Goal: Task Accomplishment & Management: Complete application form

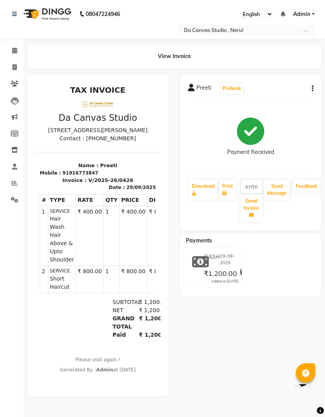
click at [19, 69] on span at bounding box center [15, 67] width 14 height 9
select select "service"
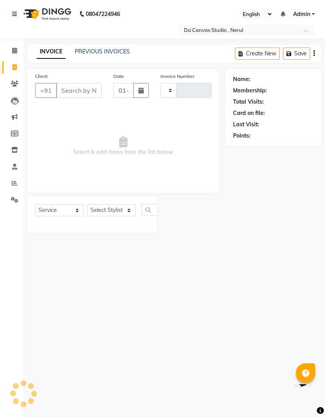
type input "0433"
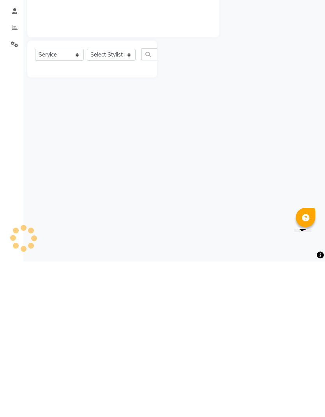
select select "7260"
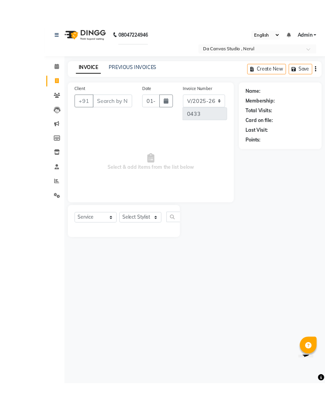
select select "membership"
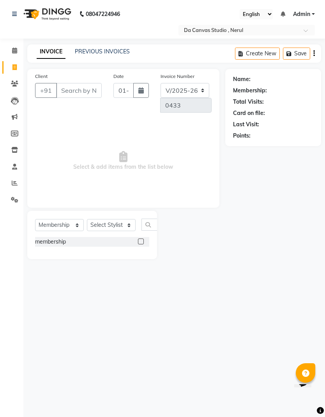
click at [79, 92] on input "Client" at bounding box center [79, 90] width 46 height 15
type input "8125441929"
click at [42, 109] on button "Add Client" at bounding box center [55, 105] width 40 height 14
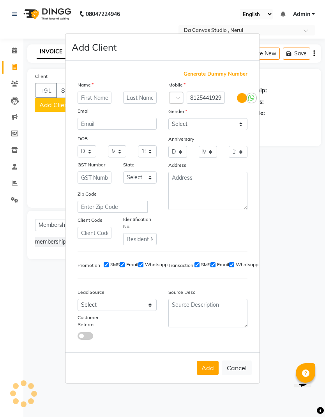
click at [98, 104] on input "text" at bounding box center [95, 98] width 34 height 12
type input "[PERSON_NAME]"
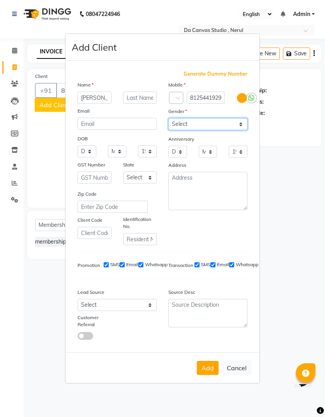
click at [208, 130] on select "Select [DEMOGRAPHIC_DATA] [DEMOGRAPHIC_DATA] Other Prefer Not To Say" at bounding box center [207, 124] width 79 height 12
select select "[DEMOGRAPHIC_DATA]"
click at [210, 375] on button "Add" at bounding box center [208, 368] width 22 height 14
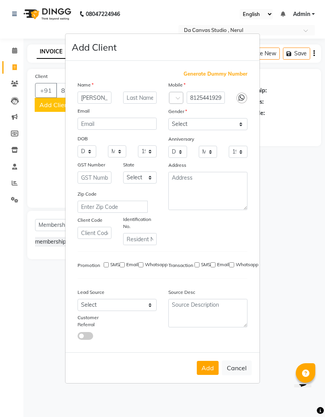
select select
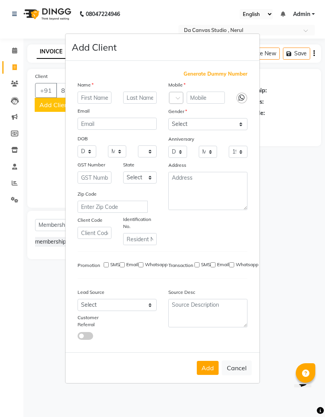
select select
checkbox input "false"
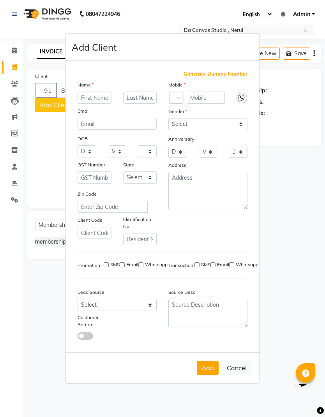
checkbox input "false"
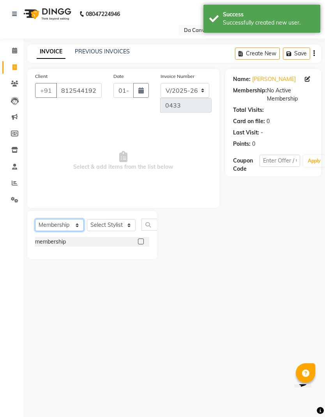
click at [66, 224] on select "Select Service Product Membership Package Voucher Prepaid Gift Card" at bounding box center [59, 225] width 49 height 12
click at [63, 228] on select "Select Service Product Membership Package Voucher Prepaid Gift Card" at bounding box center [59, 225] width 49 height 12
click at [138, 244] on label at bounding box center [141, 241] width 6 height 6
click at [138, 244] on input "checkbox" at bounding box center [140, 241] width 5 height 5
checkbox input "false"
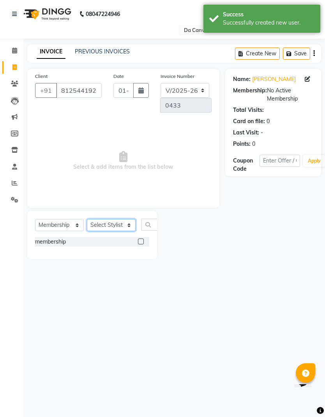
click at [115, 224] on select "Select Stylist Aasma Armaan Farmaan Fatima [PERSON_NAME] [PERSON_NAME] [PERSON_…" at bounding box center [111, 225] width 49 height 12
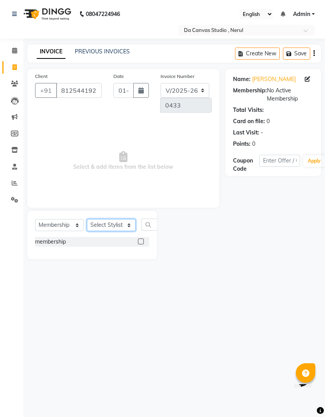
select select "91741"
click at [142, 242] on label at bounding box center [141, 241] width 6 height 6
click at [142, 242] on input "checkbox" at bounding box center [140, 241] width 5 height 5
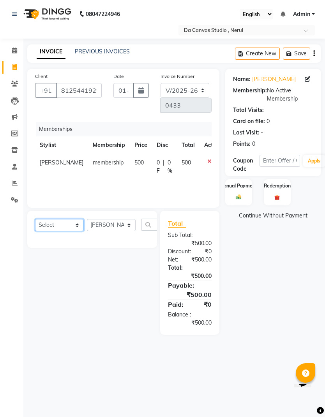
click at [70, 221] on select "Select Service Product Package Voucher Prepaid Gift Card" at bounding box center [59, 225] width 49 height 12
select select "service"
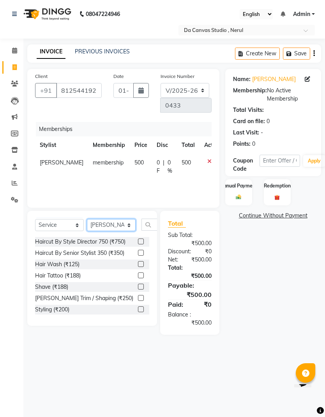
click at [110, 226] on select "Select Stylist Aasma Armaan Farmaan Fatima [PERSON_NAME] [PERSON_NAME] [PERSON_…" at bounding box center [111, 225] width 49 height 12
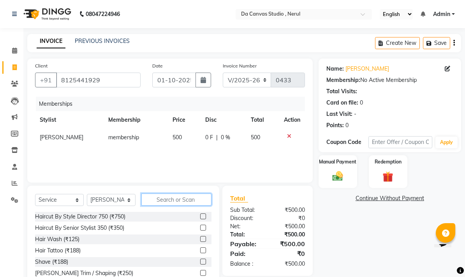
click at [179, 196] on input "text" at bounding box center [176, 199] width 70 height 12
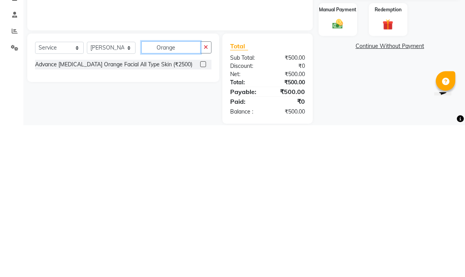
type input "Orange"
click at [203, 213] on label at bounding box center [203, 216] width 6 height 6
click at [203, 214] on input "checkbox" at bounding box center [202, 216] width 5 height 5
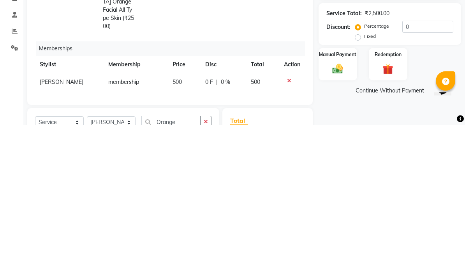
scroll to position [11, 0]
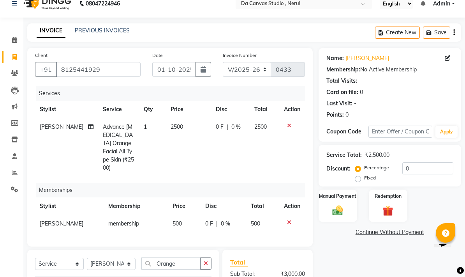
checkbox input "false"
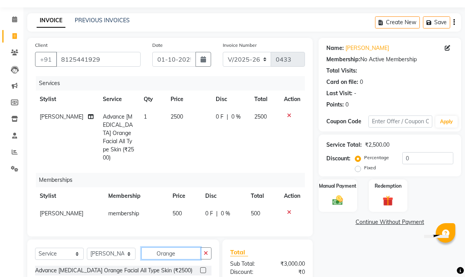
click at [186, 247] on input "Orange" at bounding box center [170, 253] width 59 height 12
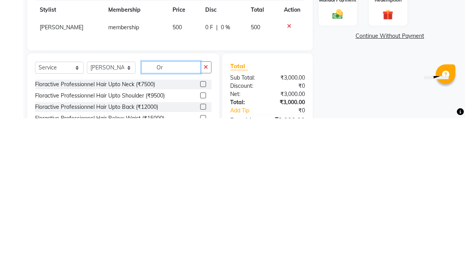
type input "O"
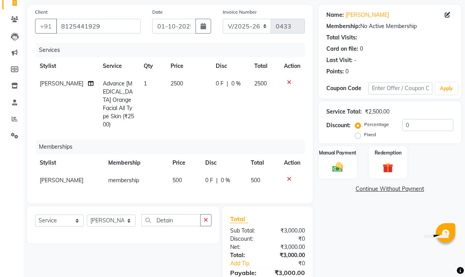
scroll to position [85, 0]
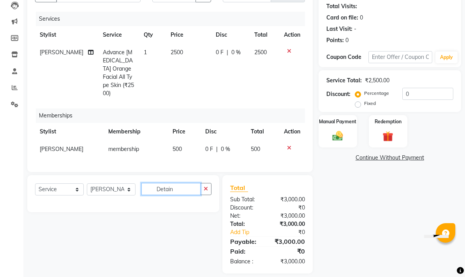
click at [177, 183] on input "Detain" at bounding box center [170, 189] width 59 height 12
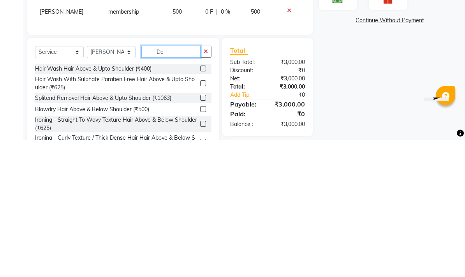
type input "D"
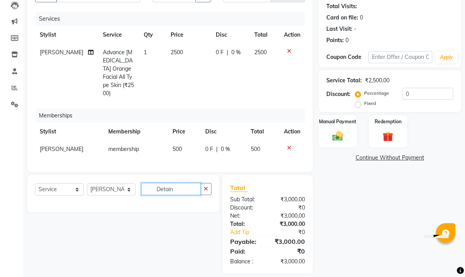
click at [184, 183] on input "Detain" at bounding box center [170, 189] width 59 height 12
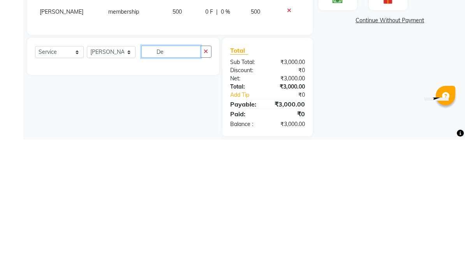
type input "D"
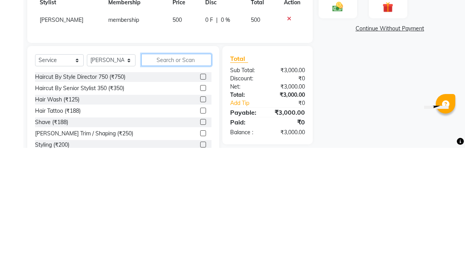
click at [187, 183] on input "text" at bounding box center [176, 189] width 70 height 12
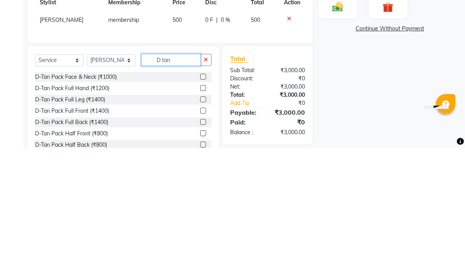
type input "D tan"
click at [205, 203] on label at bounding box center [203, 206] width 6 height 6
click at [205, 203] on input "checkbox" at bounding box center [202, 205] width 5 height 5
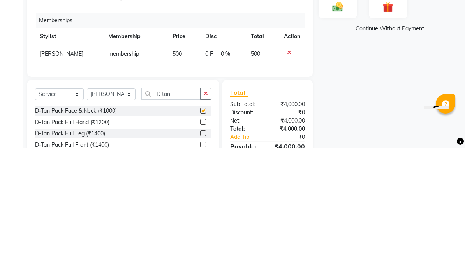
scroll to position [71, 0]
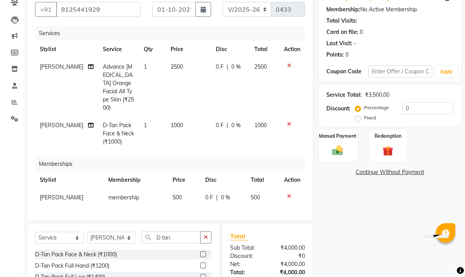
checkbox input "false"
click at [186, 231] on input "D tan" at bounding box center [170, 237] width 59 height 12
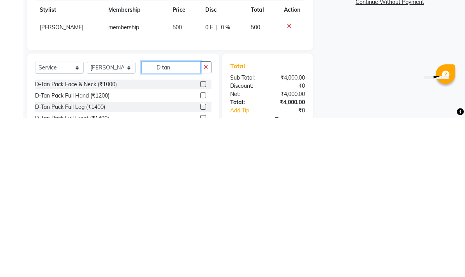
click at [184, 220] on input "D tan" at bounding box center [170, 226] width 59 height 12
type input "D"
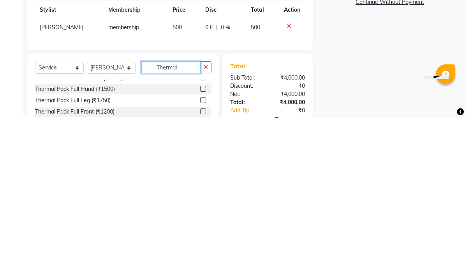
scroll to position [0, 0]
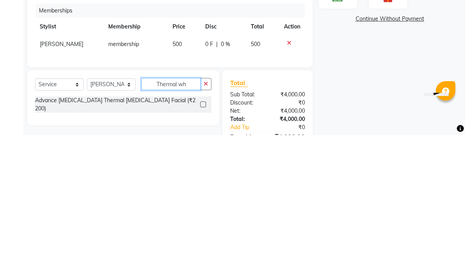
type input "Thermal wh"
click at [116, 220] on select "Select Stylist Aasma Armaan Farmaan Fatima [PERSON_NAME] [PERSON_NAME] [PERSON_…" at bounding box center [111, 226] width 49 height 12
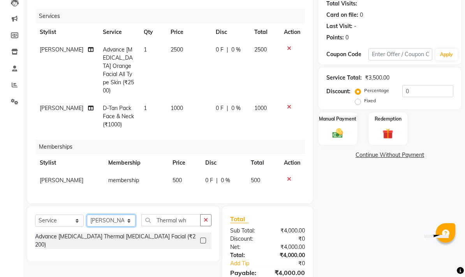
select select "62371"
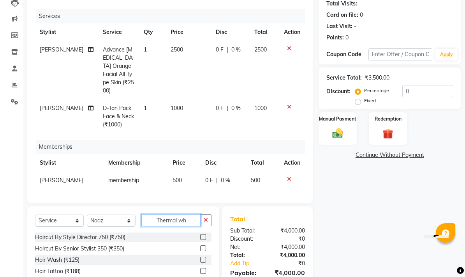
click at [188, 214] on input "Thermal wh" at bounding box center [170, 220] width 59 height 12
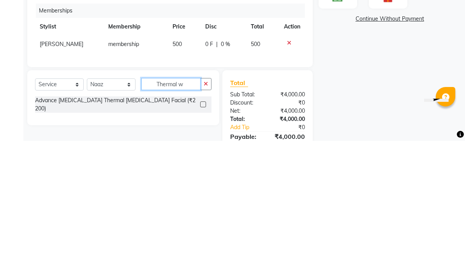
type input "Thermal w"
click at [203, 237] on label at bounding box center [203, 240] width 6 height 6
click at [203, 238] on input "checkbox" at bounding box center [202, 240] width 5 height 5
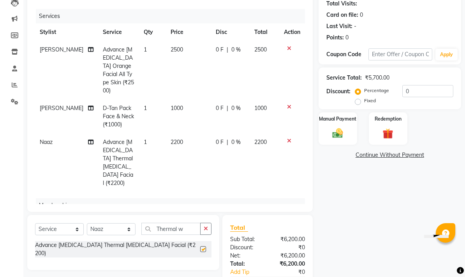
checkbox input "false"
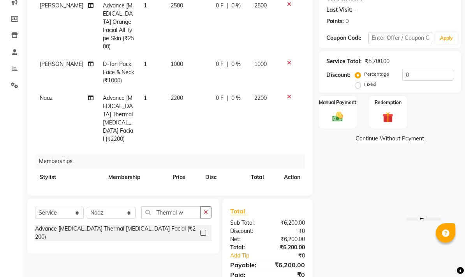
scroll to position [28, 0]
click at [182, 211] on input "Thermal w" at bounding box center [170, 212] width 59 height 12
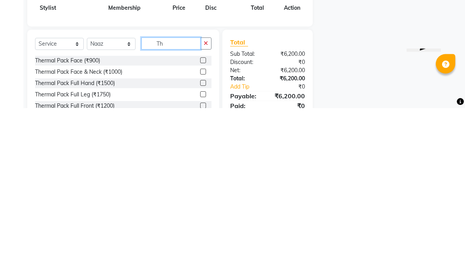
type input "T"
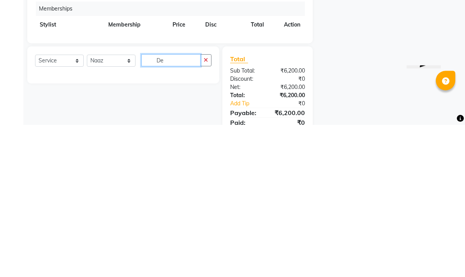
type input "D"
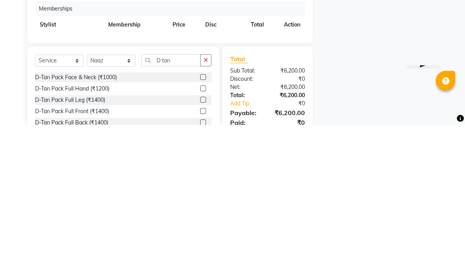
scroll to position [152, 0]
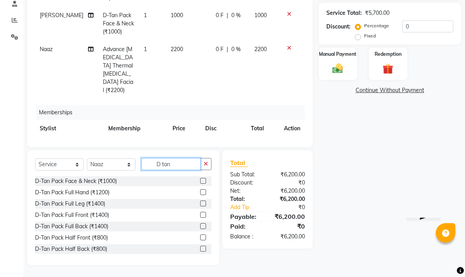
type input "D tan"
click at [200, 182] on label at bounding box center [203, 181] width 6 height 6
click at [200, 182] on input "checkbox" at bounding box center [202, 180] width 5 height 5
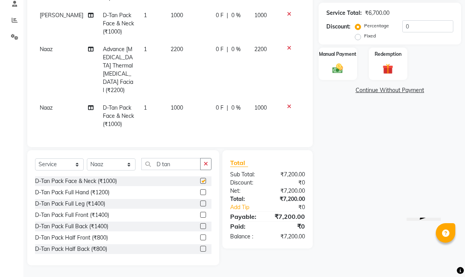
checkbox input "false"
click at [177, 161] on input "D tan" at bounding box center [170, 164] width 59 height 12
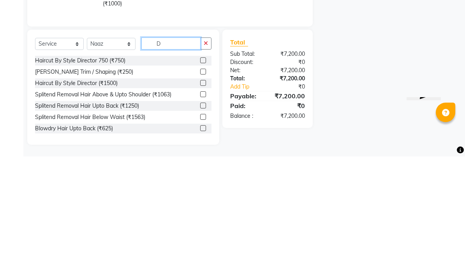
type input "D"
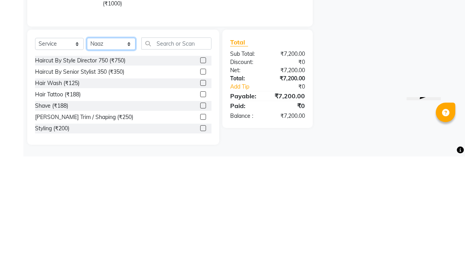
click at [112, 158] on select "Select Stylist Aasma Armaan Farmaan Fatima [PERSON_NAME] [PERSON_NAME] [PERSON_…" at bounding box center [111, 164] width 49 height 12
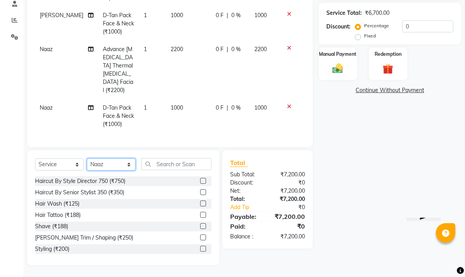
select select "76878"
click at [181, 166] on input "text" at bounding box center [176, 164] width 70 height 12
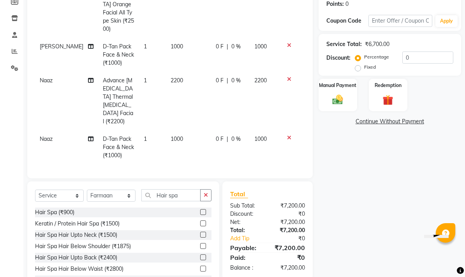
scroll to position [0, 0]
type input "Hair spa"
click at [200, 224] on label at bounding box center [203, 223] width 6 height 6
click at [200, 224] on input "checkbox" at bounding box center [202, 223] width 5 height 5
checkbox input "false"
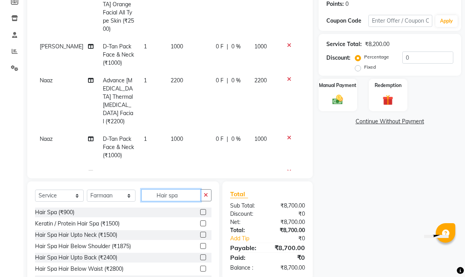
click at [185, 199] on input "Hair spa" at bounding box center [170, 195] width 59 height 12
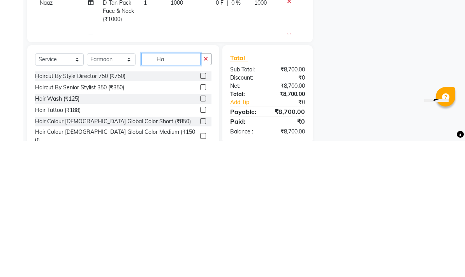
type input "H"
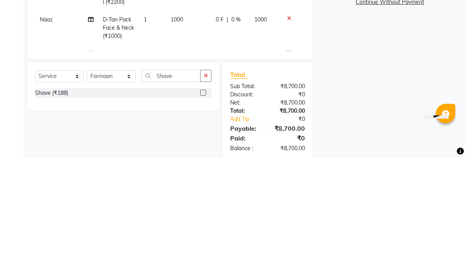
scroll to position [104, 0]
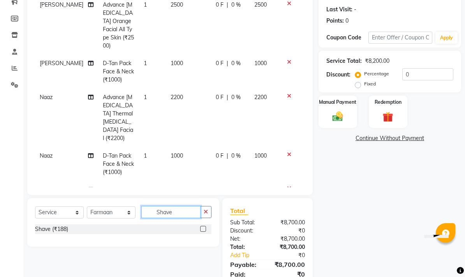
type input "Shave"
click at [202, 229] on label at bounding box center [203, 229] width 6 height 6
click at [202, 229] on input "checkbox" at bounding box center [202, 228] width 5 height 5
checkbox input "false"
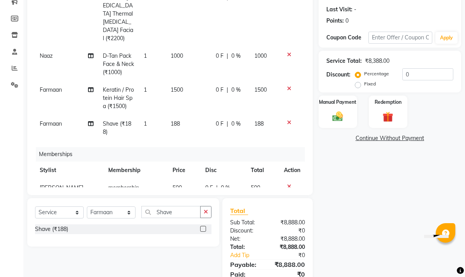
scroll to position [127, 0]
click at [176, 116] on td "188" at bounding box center [188, 129] width 45 height 26
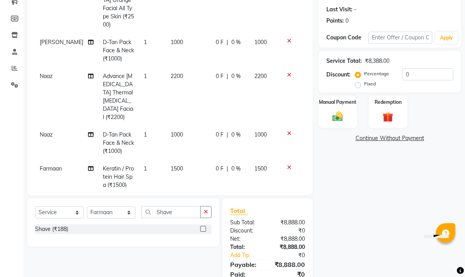
select select "76878"
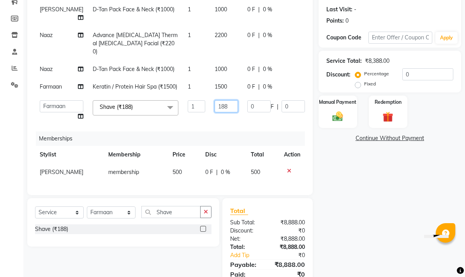
click at [215, 104] on input "188" at bounding box center [226, 106] width 23 height 12
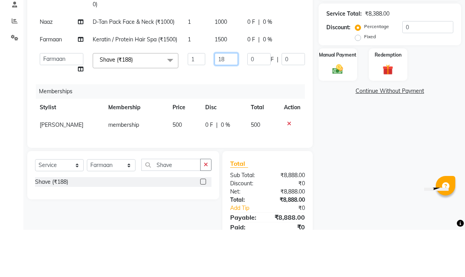
type input "1"
type input "200"
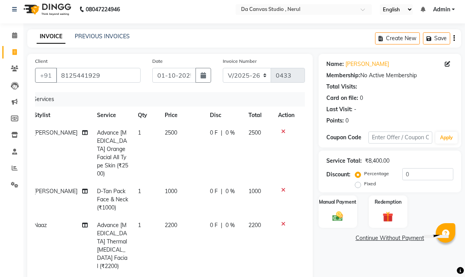
scroll to position [2, 0]
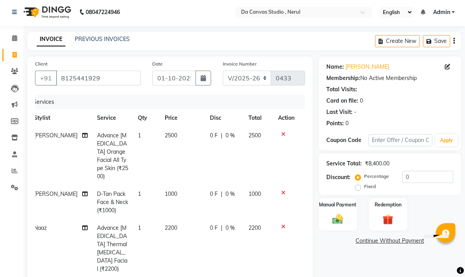
click at [210, 134] on span "0 F" at bounding box center [214, 135] width 8 height 8
select select "91741"
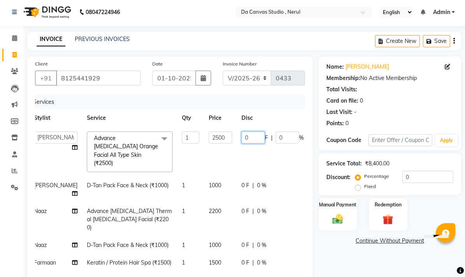
click at [242, 137] on input "0" at bounding box center [253, 137] width 23 height 12
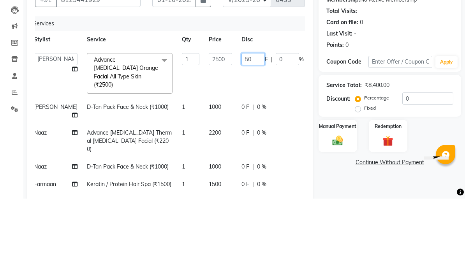
type input "500"
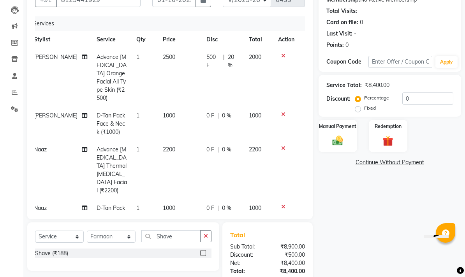
click at [211, 111] on span "0 F" at bounding box center [211, 115] width 8 height 8
select select "91741"
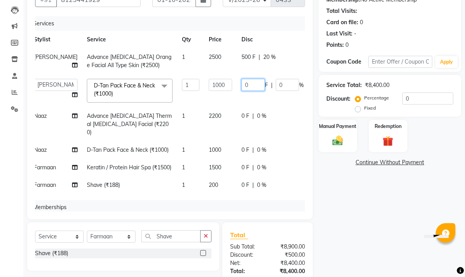
click at [242, 84] on input "0" at bounding box center [253, 85] width 23 height 12
type input "200"
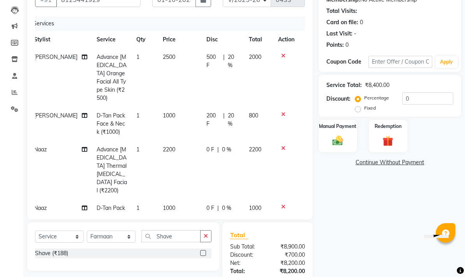
click at [207, 145] on span "0 F" at bounding box center [211, 149] width 8 height 8
select select "62371"
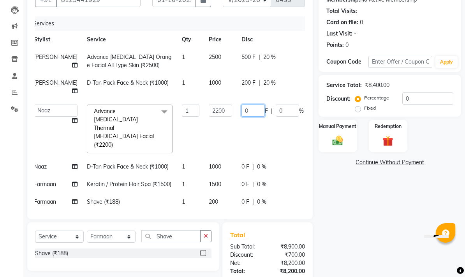
click at [242, 111] on input "0" at bounding box center [253, 110] width 23 height 12
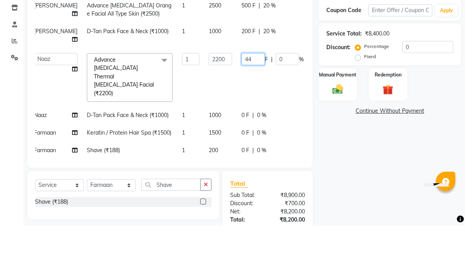
type input "440"
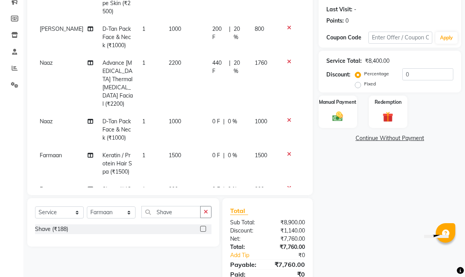
scroll to position [63, 0]
click at [214, 117] on span "0 F" at bounding box center [216, 121] width 8 height 8
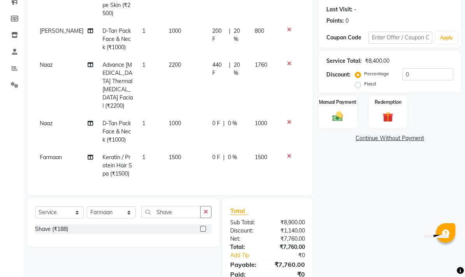
select select "62371"
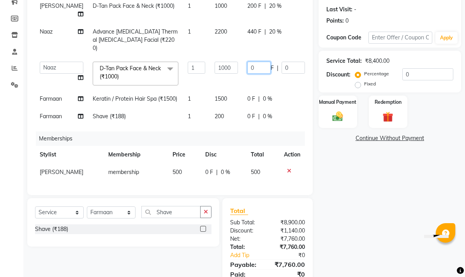
click at [247, 62] on input "0" at bounding box center [258, 68] width 23 height 12
type input "200"
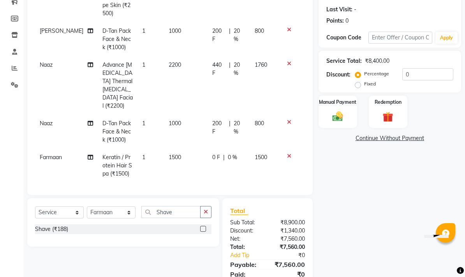
click at [213, 153] on span "0 F" at bounding box center [216, 157] width 8 height 8
select select "76878"
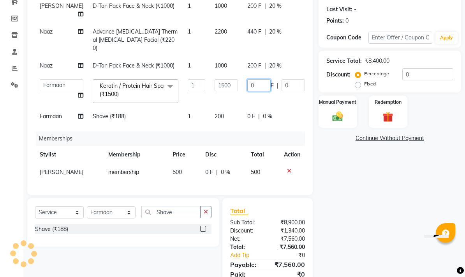
click at [247, 79] on input "0" at bounding box center [258, 85] width 23 height 12
type input "300"
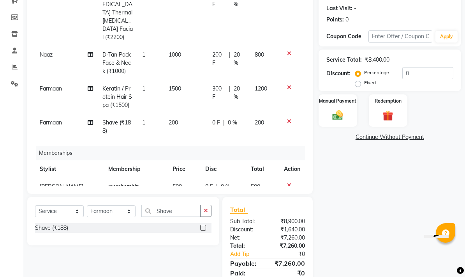
scroll to position [127, 0]
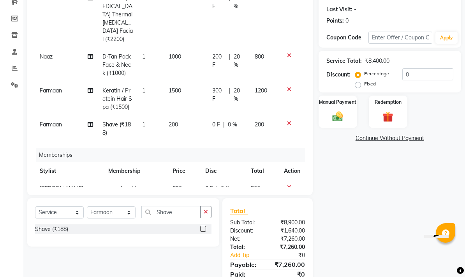
click at [325, 115] on img at bounding box center [337, 116] width 17 height 12
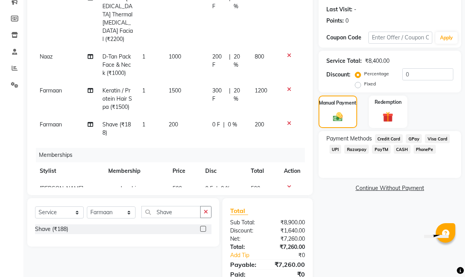
click at [325, 138] on span "Visa Card" at bounding box center [437, 138] width 25 height 9
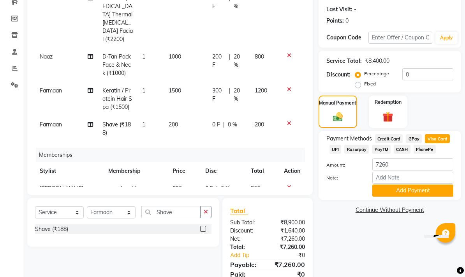
click at [325, 195] on button "Add Payment" at bounding box center [413, 190] width 81 height 12
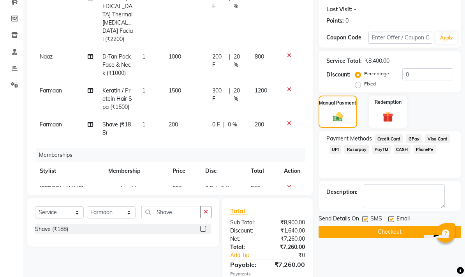
click at [325, 237] on button "Checkout" at bounding box center [390, 232] width 143 height 12
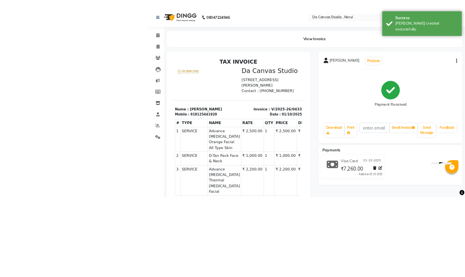
scroll to position [161, 0]
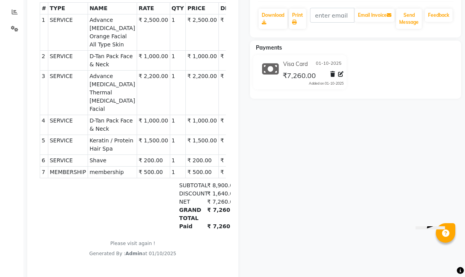
click at [325, 192] on div "[PERSON_NAME] Prebook Payment Received Download Print Email Invoice Send Messag…" at bounding box center [355, 103] width 223 height 401
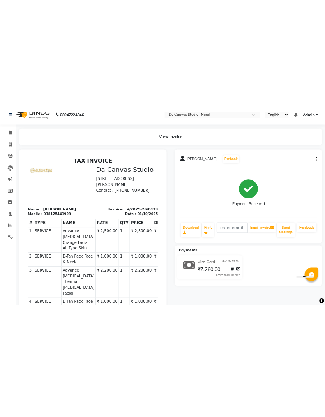
scroll to position [0, 0]
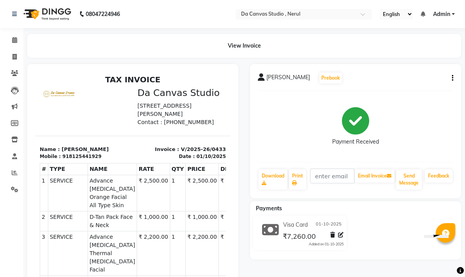
click at [325, 212] on div "Payments" at bounding box center [358, 208] width 217 height 8
